Goal: Task Accomplishment & Management: Complete application form

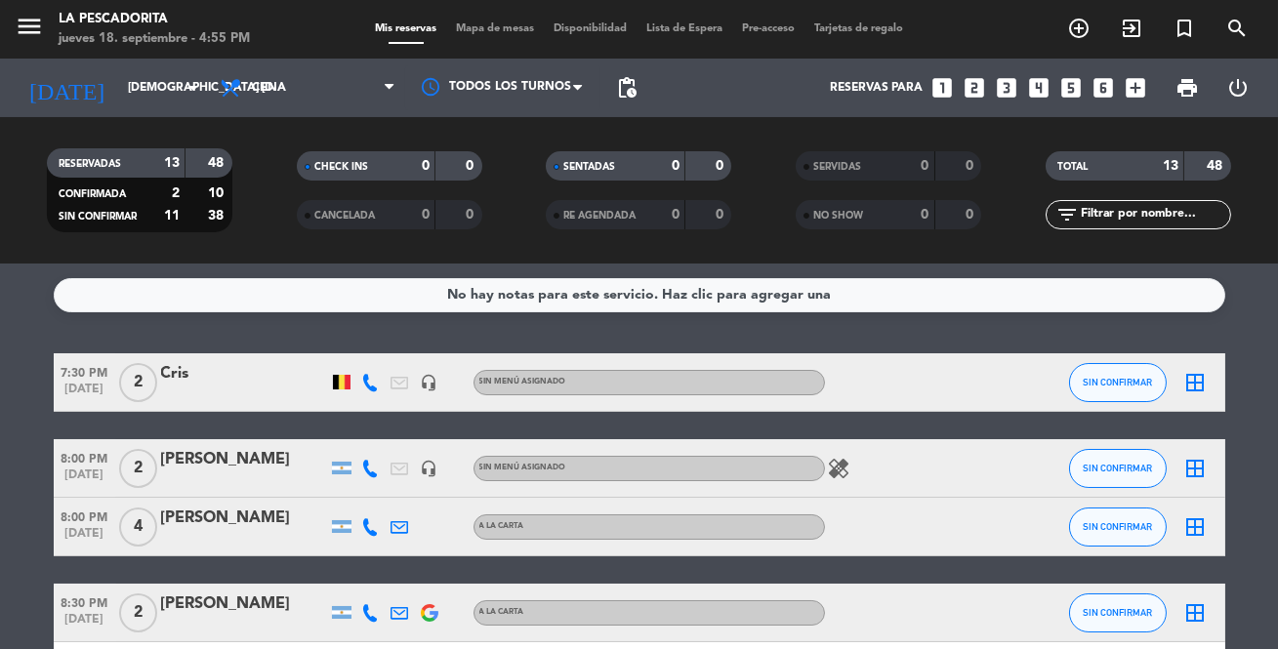
click at [1044, 84] on icon "looks_4" at bounding box center [1038, 87] width 25 height 25
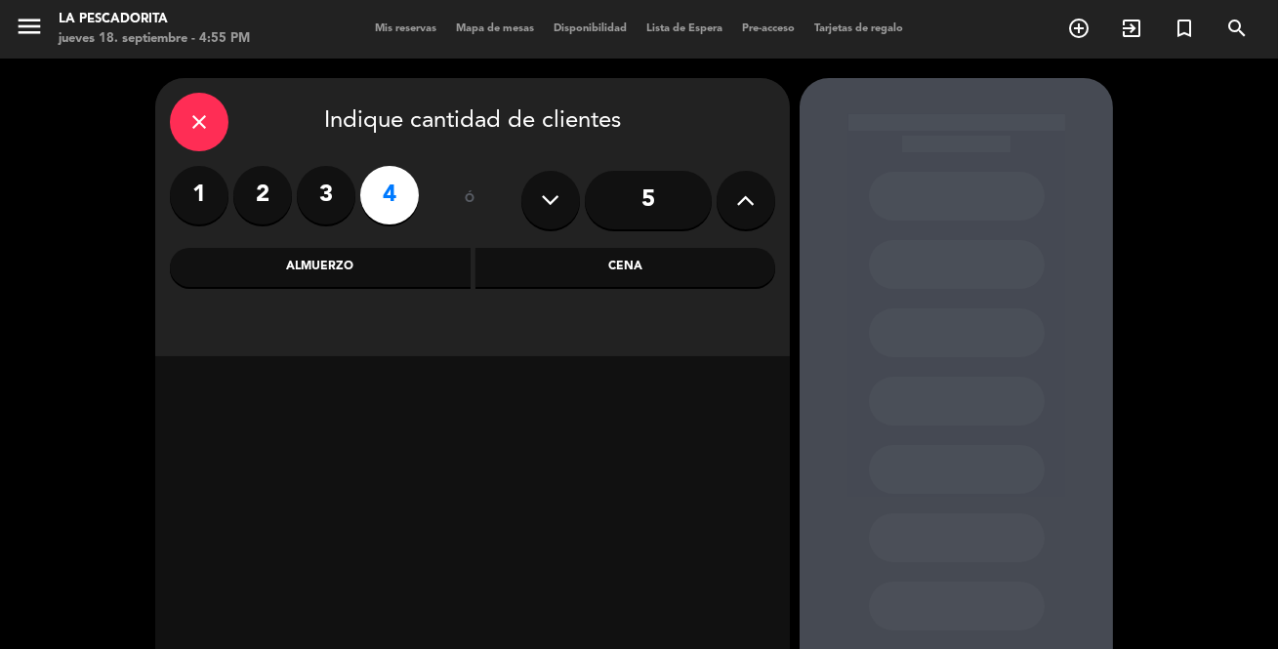
click at [639, 264] on div "Cena" at bounding box center [625, 267] width 301 height 39
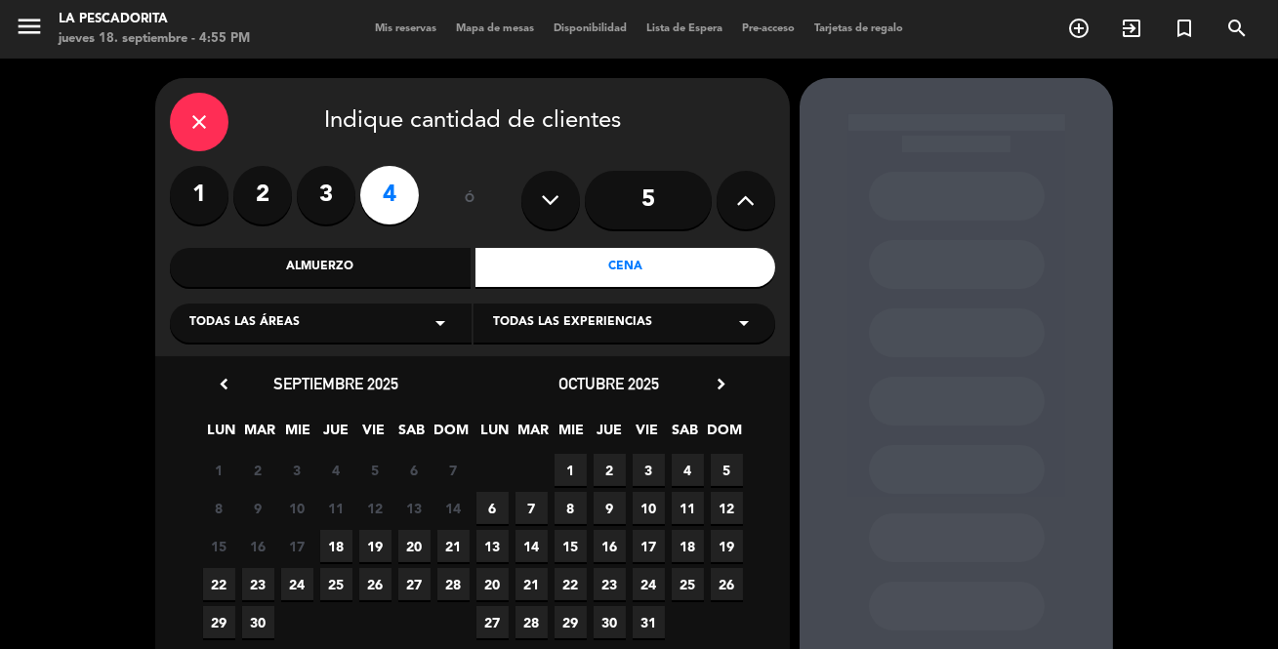
click at [336, 546] on span "18" at bounding box center [336, 546] width 32 height 32
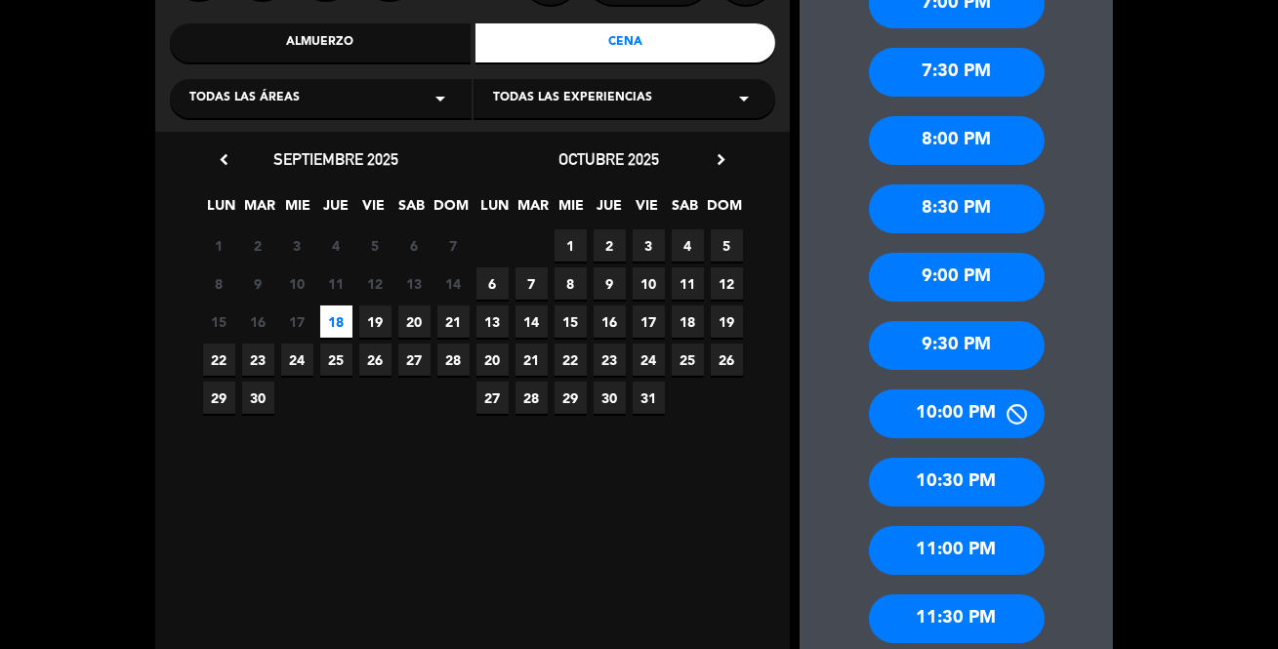
scroll to position [255, 0]
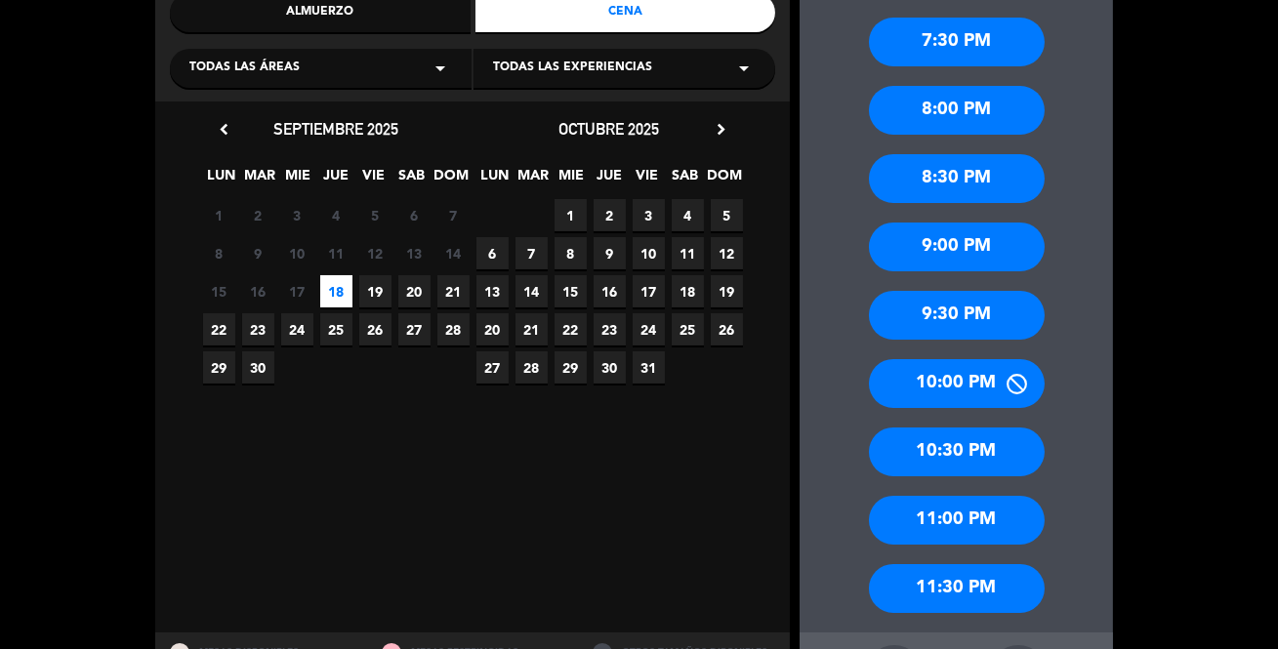
click at [956, 172] on div "8:30 PM" at bounding box center [957, 178] width 176 height 49
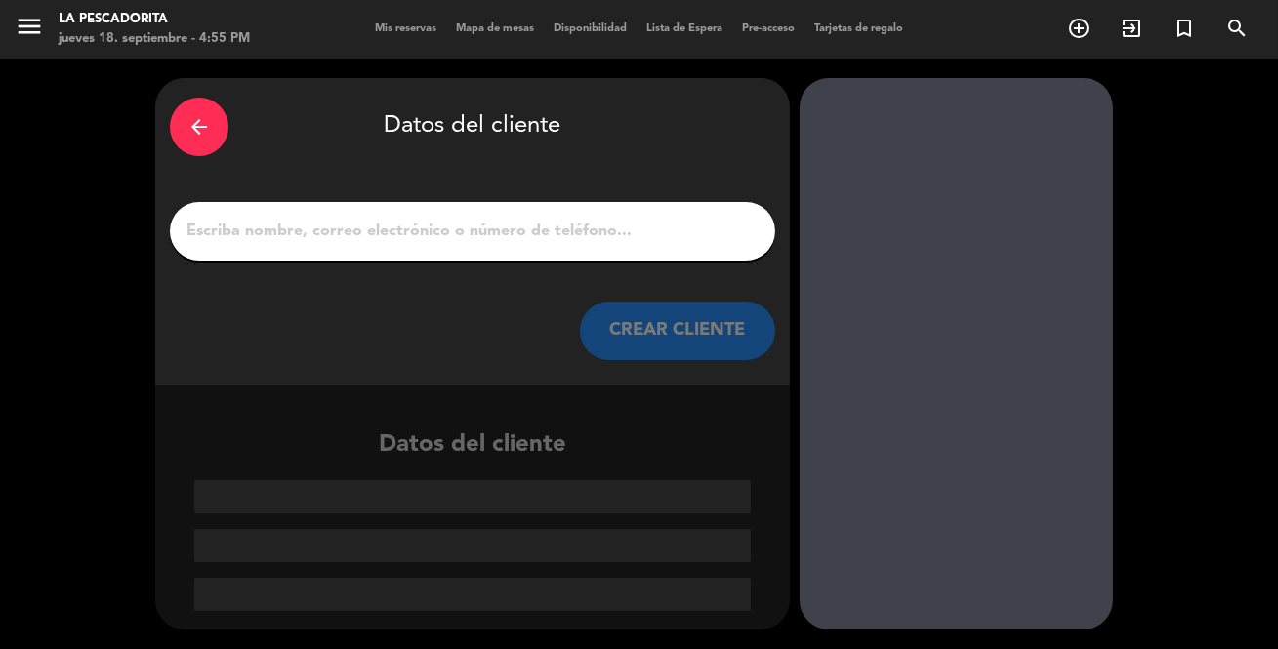
click at [508, 226] on input "1" at bounding box center [473, 231] width 576 height 27
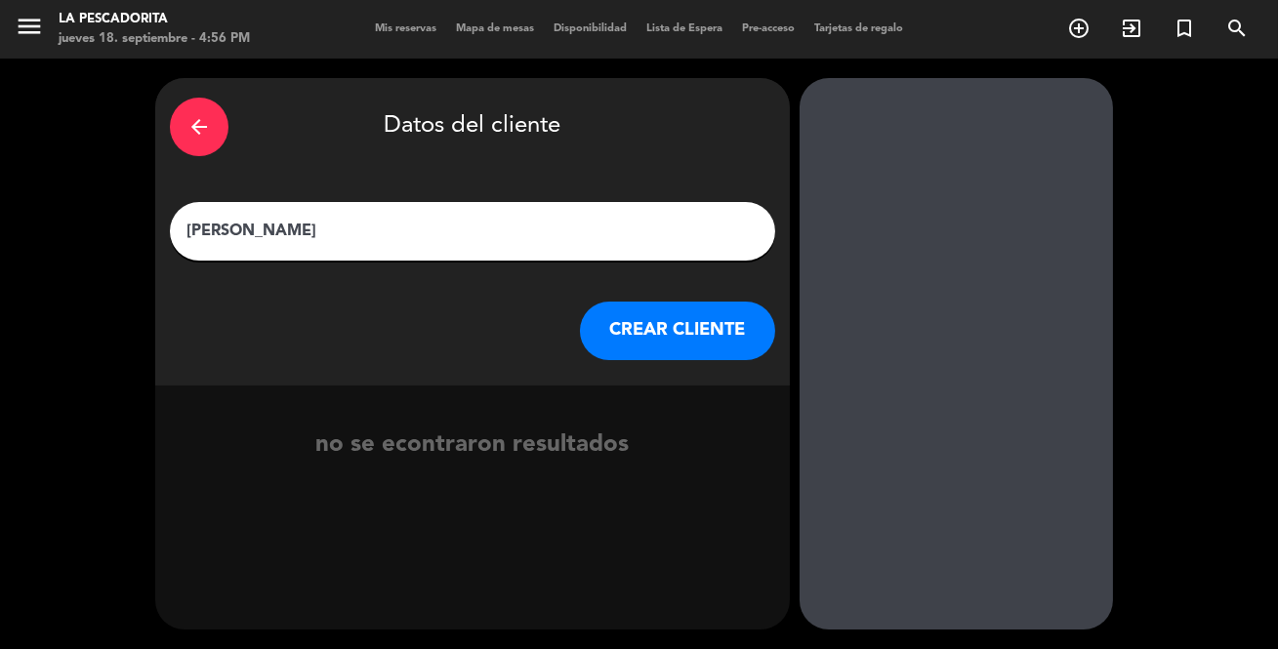
type input "[PERSON_NAME]"
click at [654, 327] on button "CREAR CLIENTE" at bounding box center [677, 331] width 195 height 59
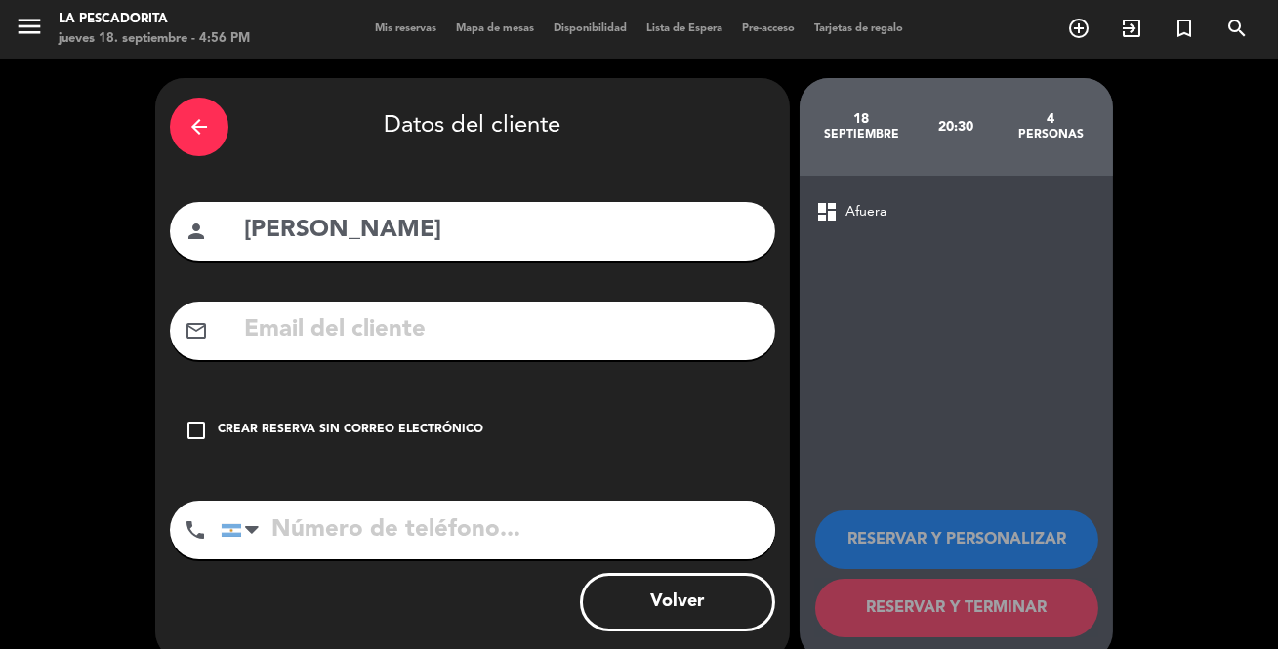
click at [353, 419] on div "check_box_outline_blank Crear reserva sin correo electrónico" at bounding box center [472, 430] width 605 height 59
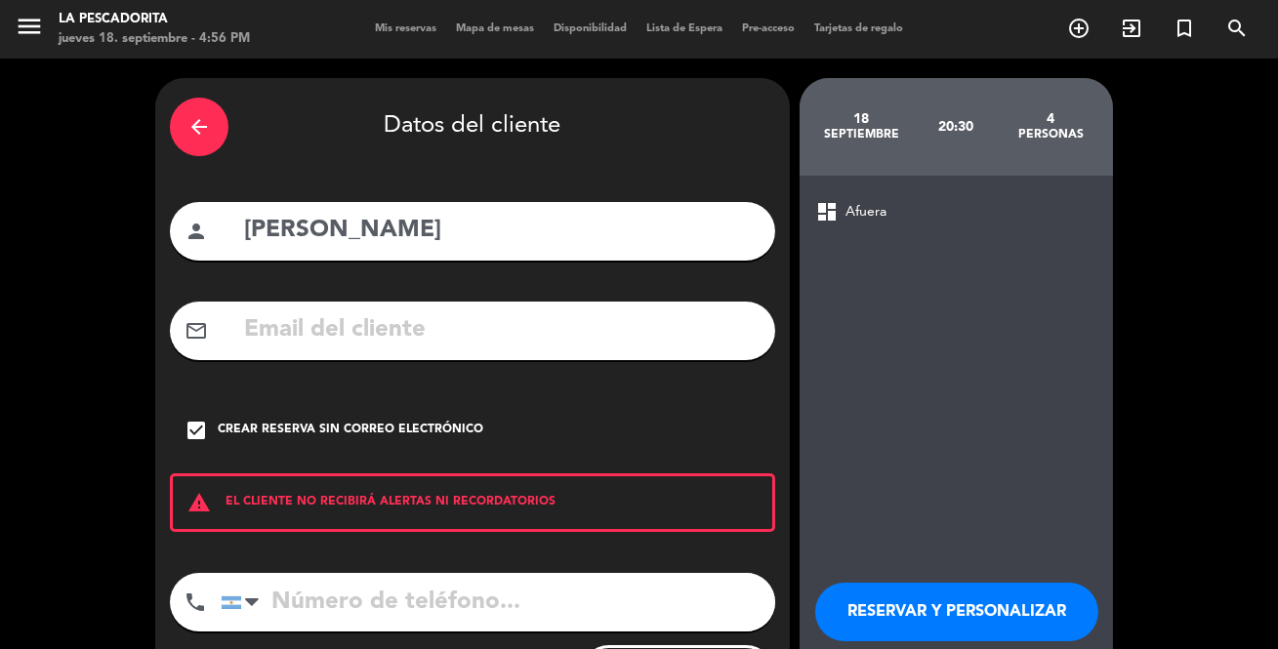
click at [378, 606] on input "tel" at bounding box center [498, 602] width 555 height 59
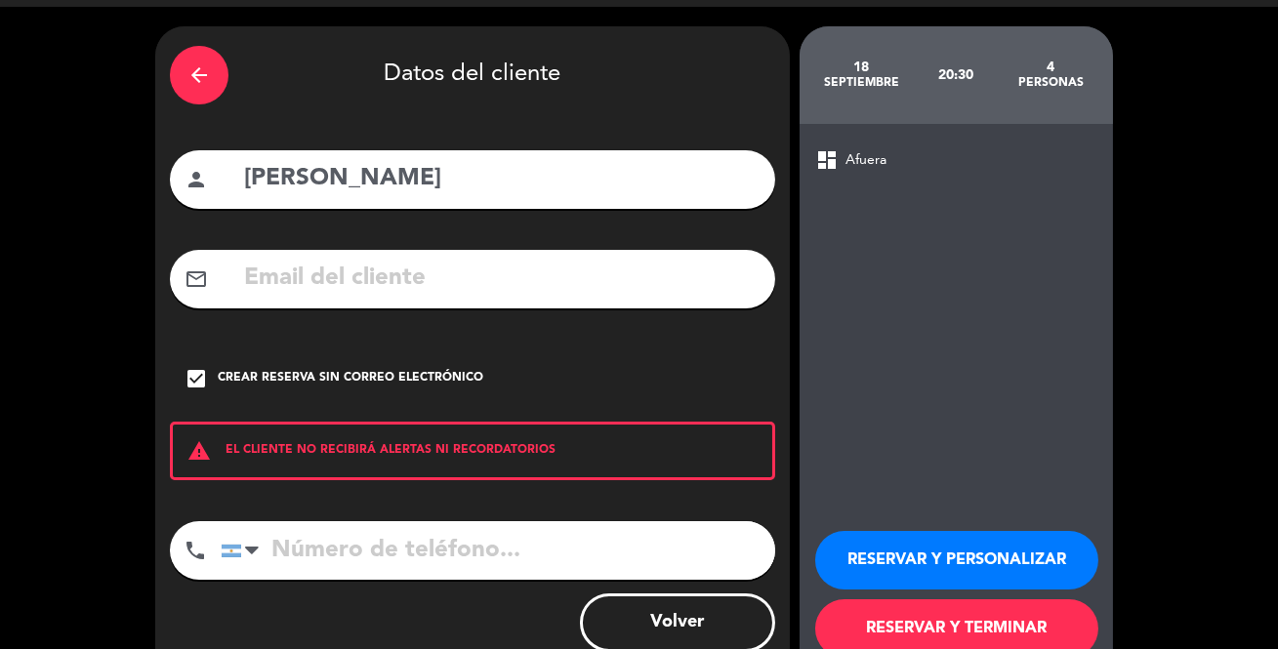
scroll to position [103, 0]
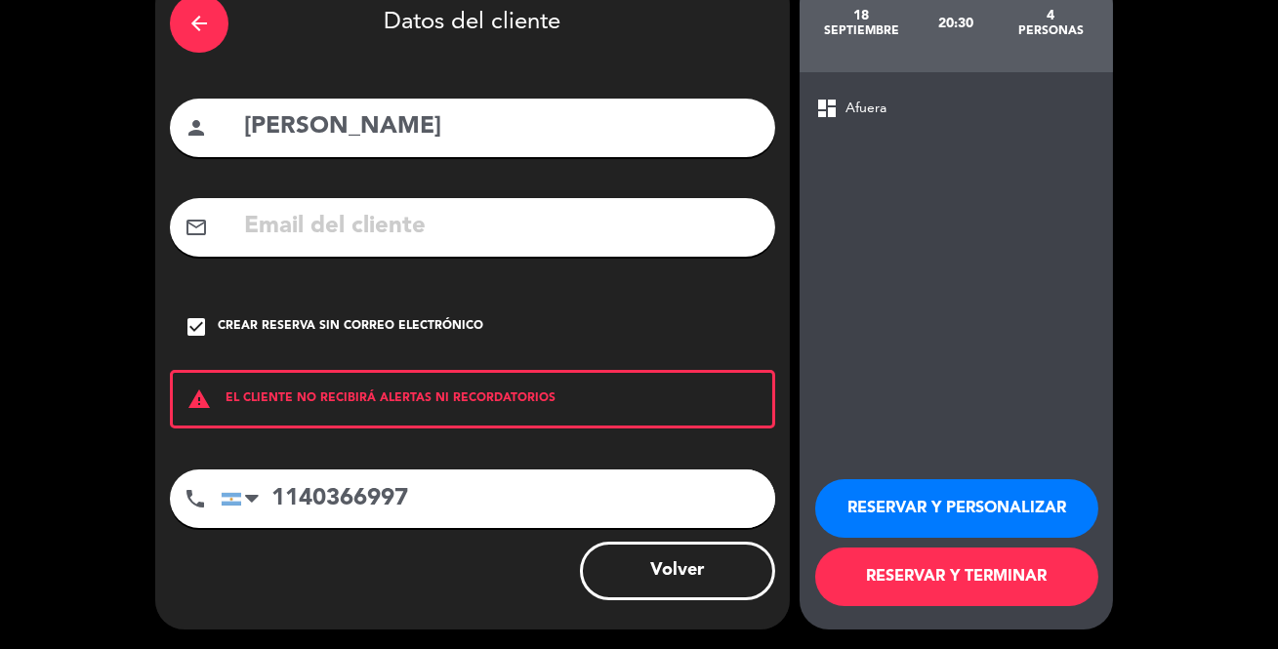
type input "1140366997"
click at [926, 508] on button "RESERVAR Y PERSONALIZAR" at bounding box center [956, 508] width 283 height 59
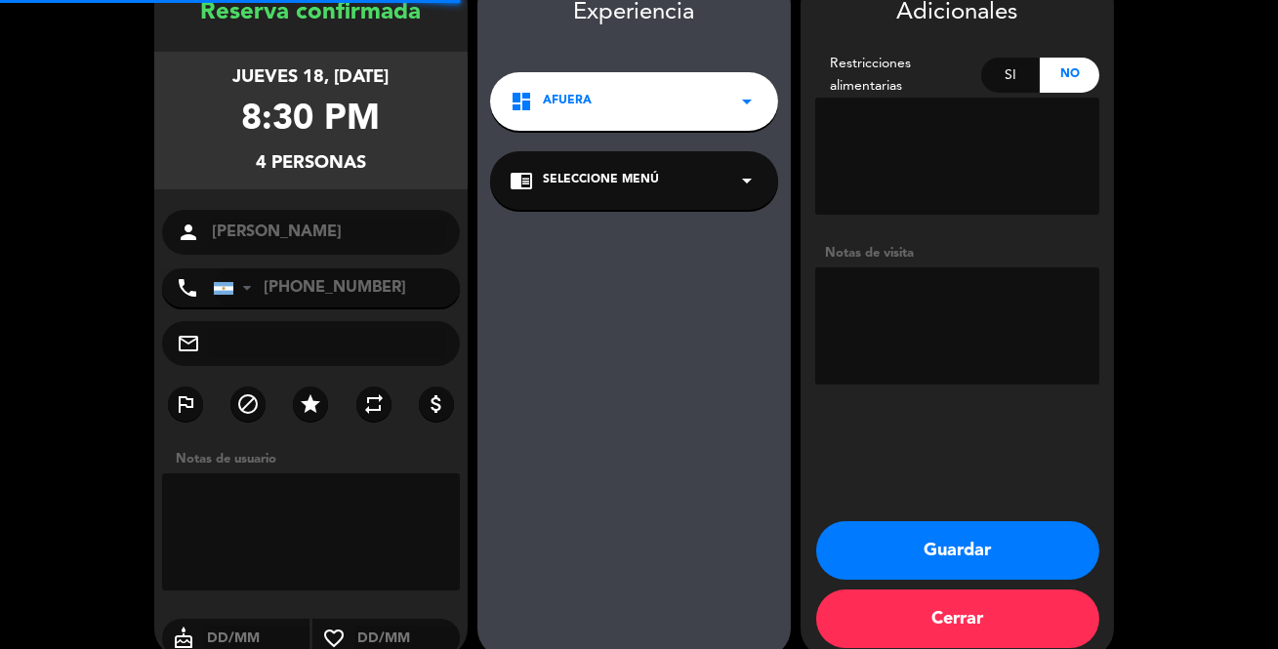
scroll to position [78, 0]
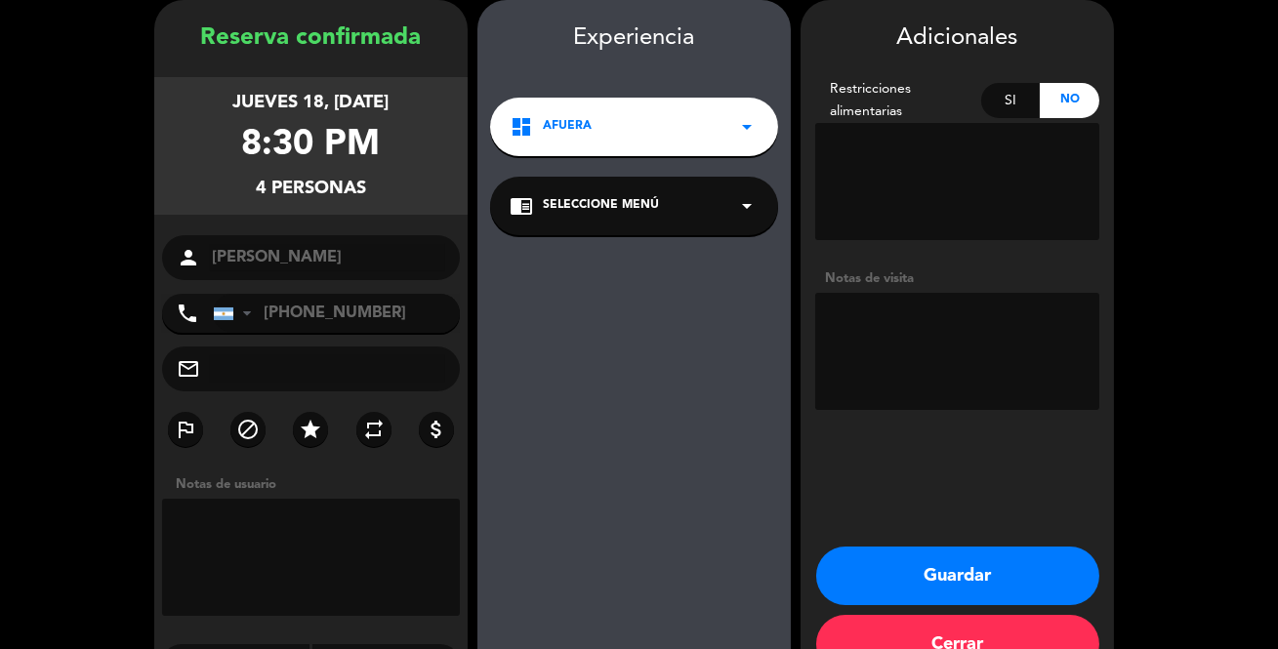
click at [1006, 93] on div "Si" at bounding box center [1011, 100] width 60 height 35
click at [933, 177] on textarea at bounding box center [957, 181] width 284 height 117
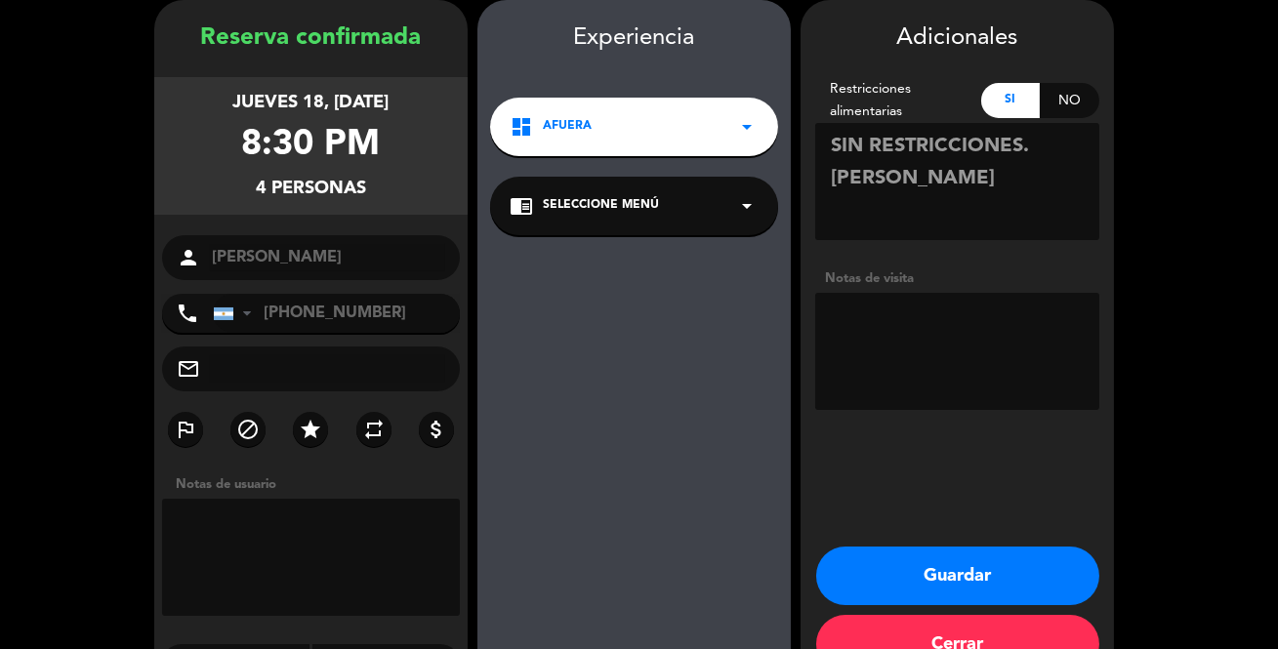
type textarea "SIN RESTRICCIONES. [PERSON_NAME]"
click at [942, 573] on button "Guardar" at bounding box center [957, 576] width 283 height 59
